Goal: Information Seeking & Learning: Learn about a topic

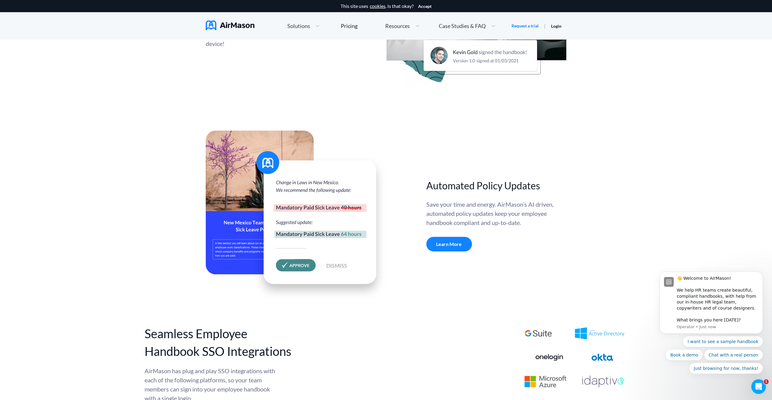
scroll to position [1978, 0]
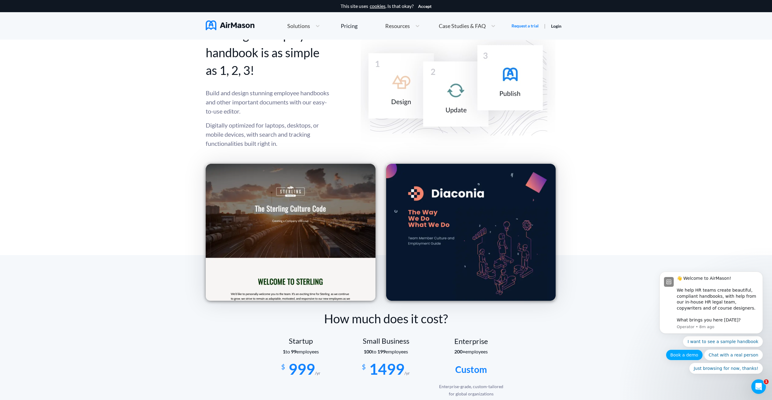
click at [698, 357] on button "Book a demo" at bounding box center [684, 354] width 37 height 11
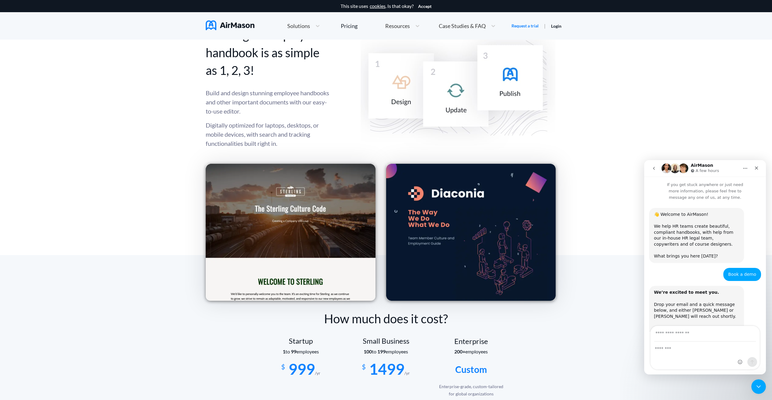
scroll to position [38, 0]
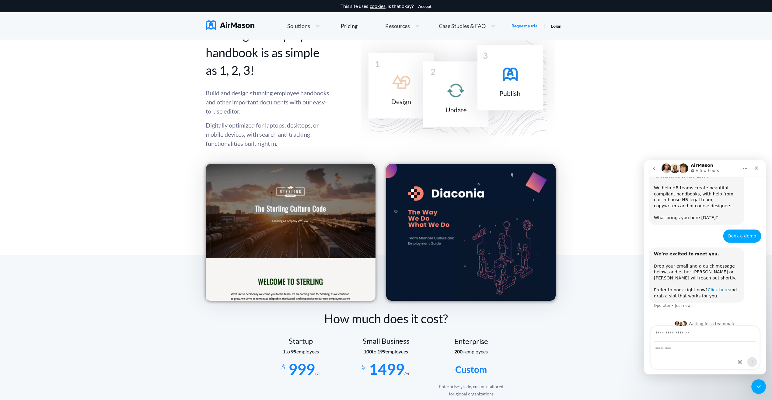
click at [711, 287] on link "Click here" at bounding box center [718, 289] width 21 height 5
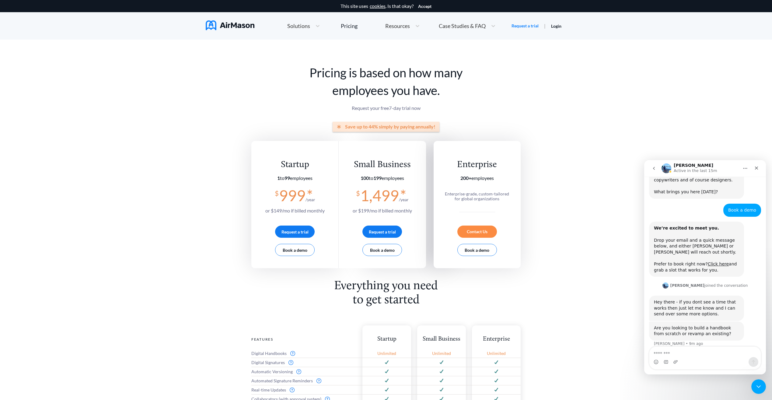
scroll to position [65, 0]
click at [756, 167] on icon "Close" at bounding box center [756, 167] width 3 height 3
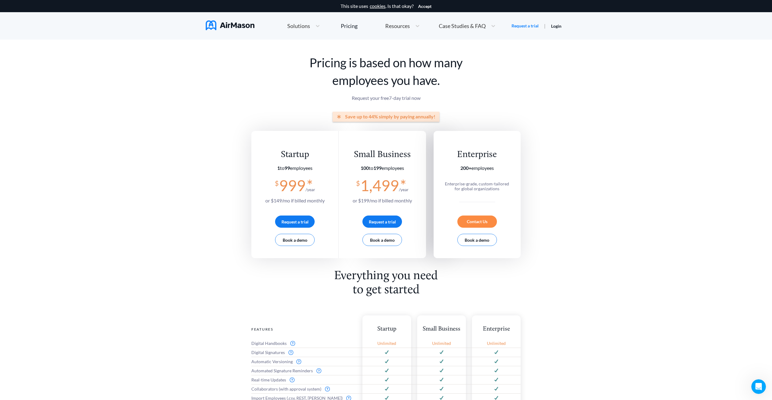
scroll to position [0, 0]
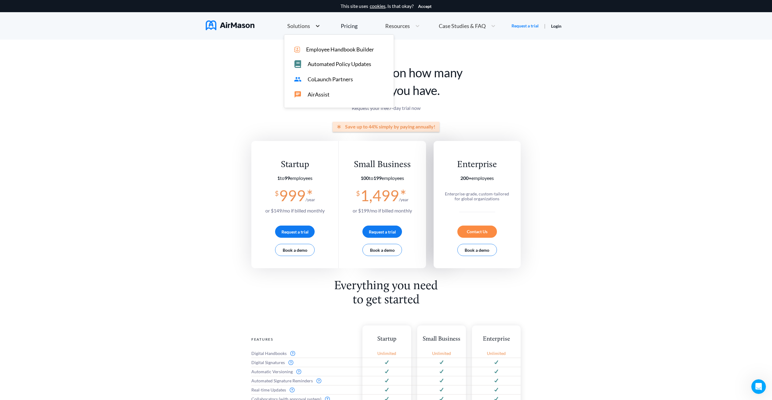
click at [319, 26] on icon at bounding box center [318, 26] width 4 height 2
click at [335, 63] on span "Automated Policy Updates" at bounding box center [340, 64] width 64 height 6
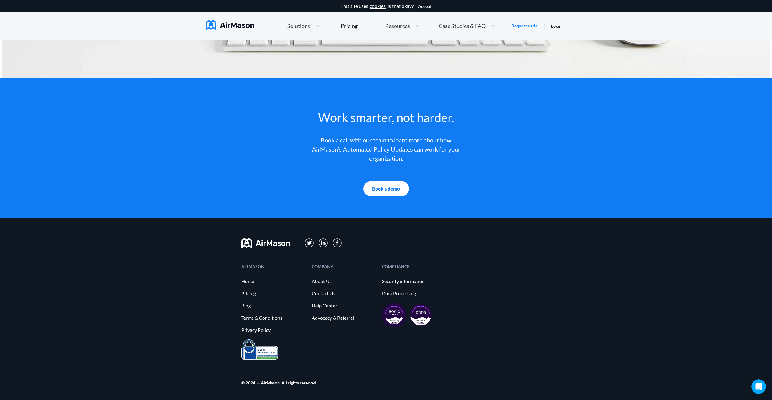
scroll to position [1339, 0]
click at [317, 281] on link "About Us" at bounding box center [344, 280] width 64 height 5
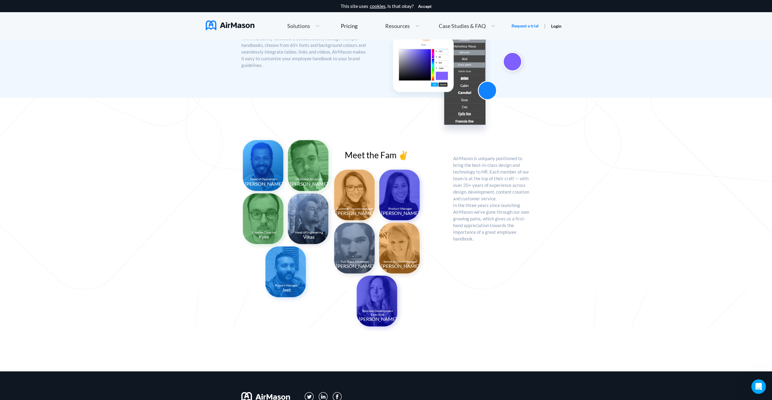
scroll to position [365, 0]
